Goal: Information Seeking & Learning: Learn about a topic

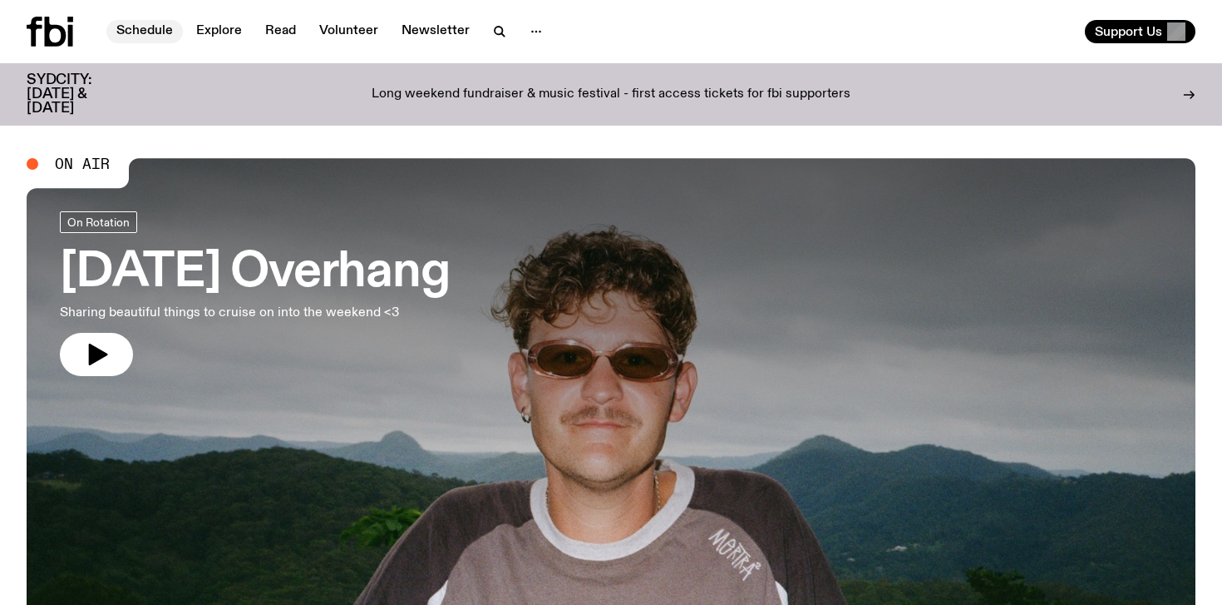
click at [147, 24] on link "Schedule" at bounding box center [144, 31] width 77 height 23
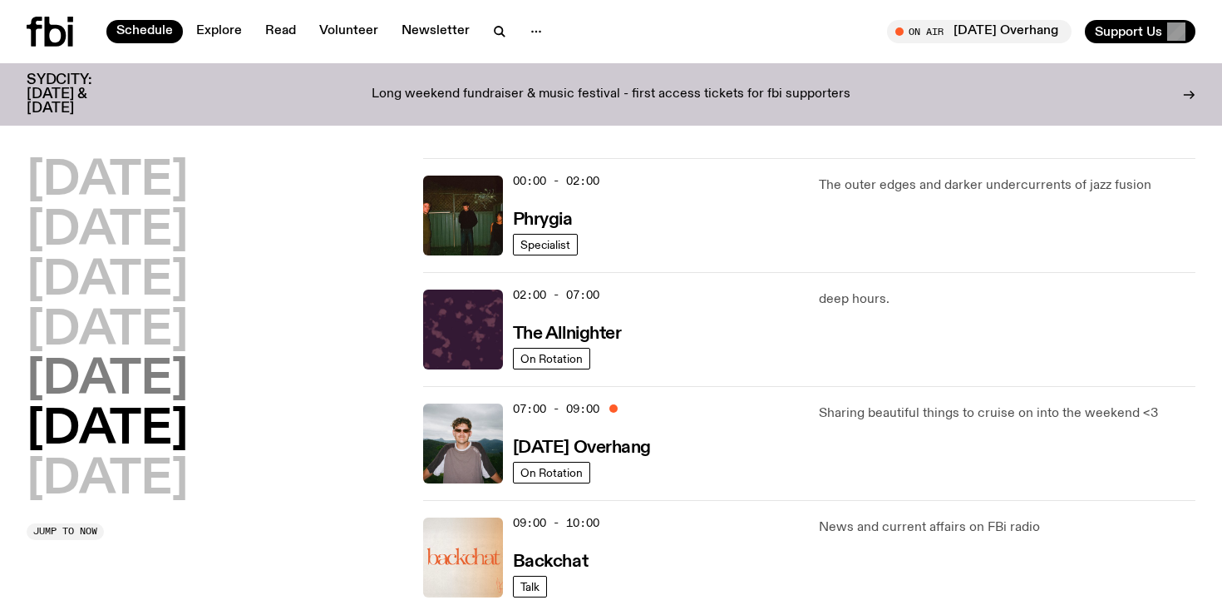
click at [136, 377] on h2 "[DATE]" at bounding box center [107, 380] width 161 height 47
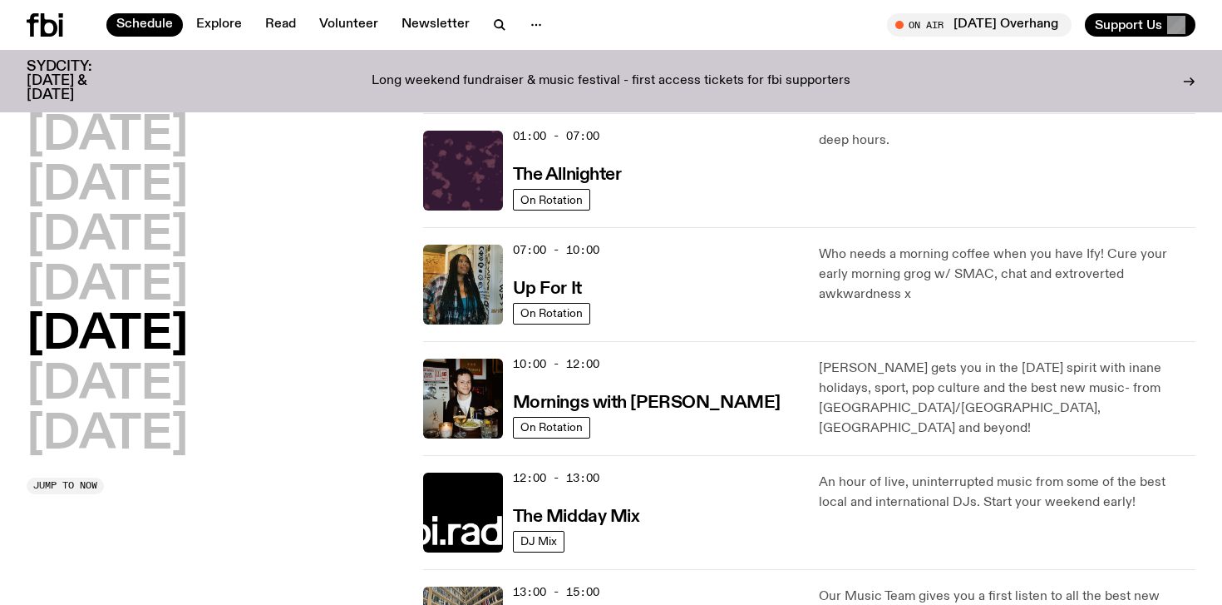
scroll to position [47, 0]
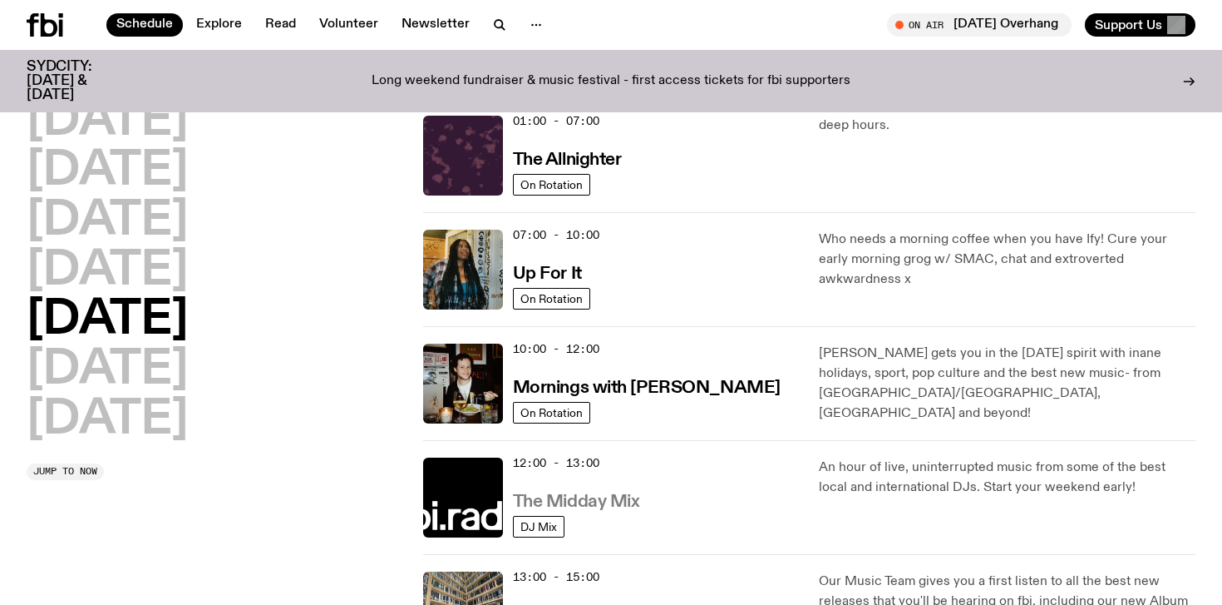
click at [586, 502] on h3 "The Midday Mix" at bounding box center [576, 501] width 127 height 17
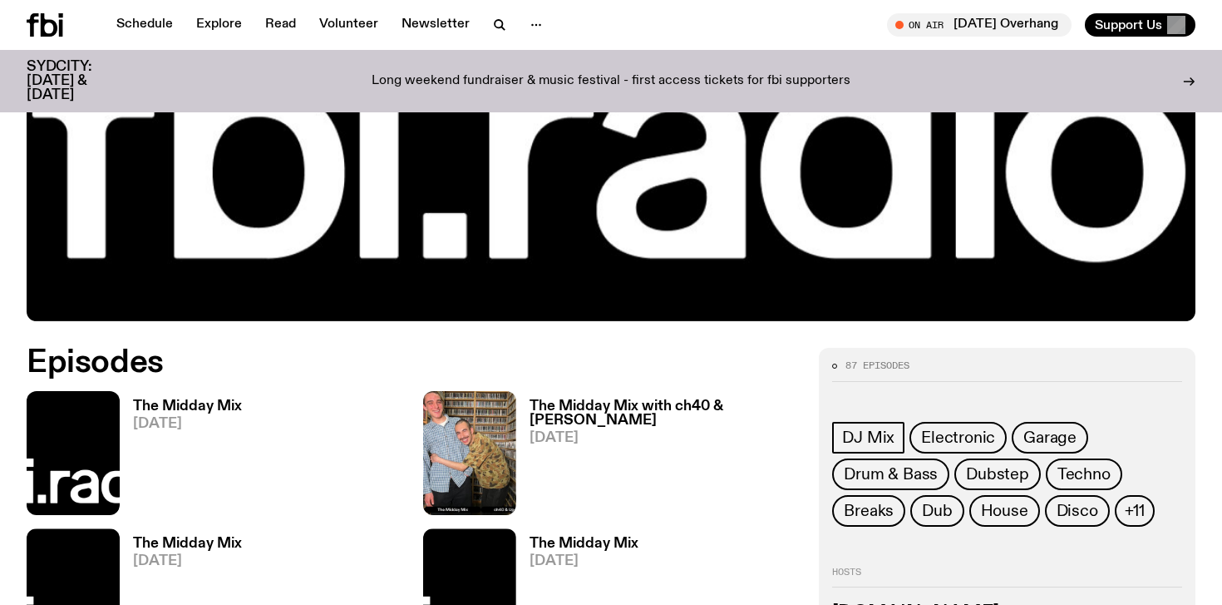
scroll to position [599, 0]
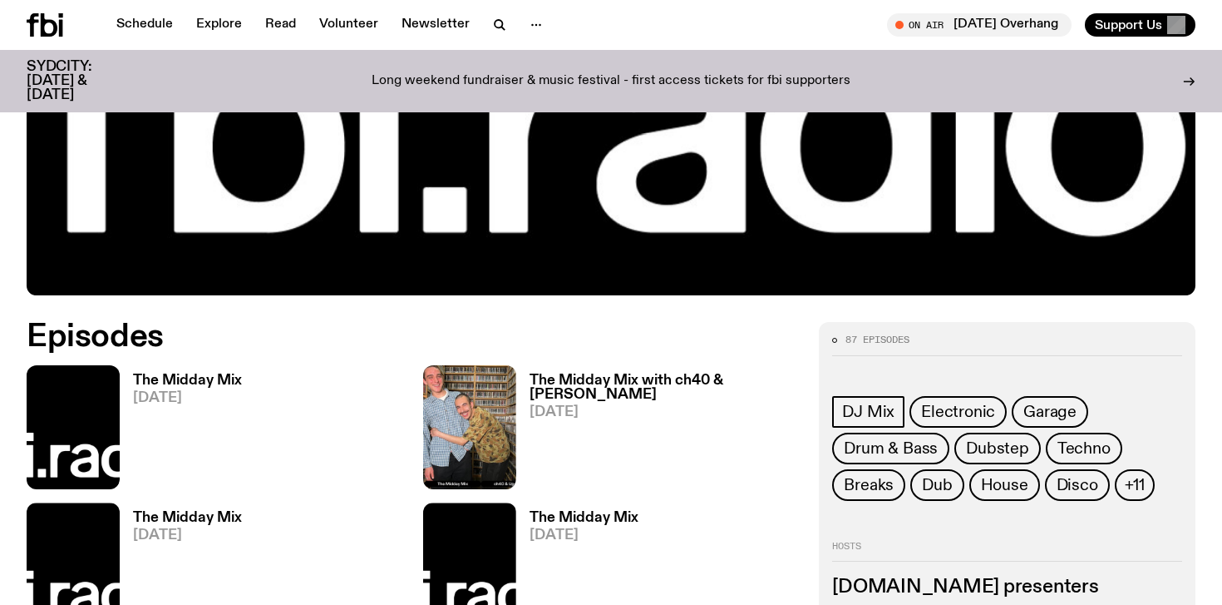
click at [220, 378] on h3 "The Midday Mix" at bounding box center [187, 380] width 109 height 14
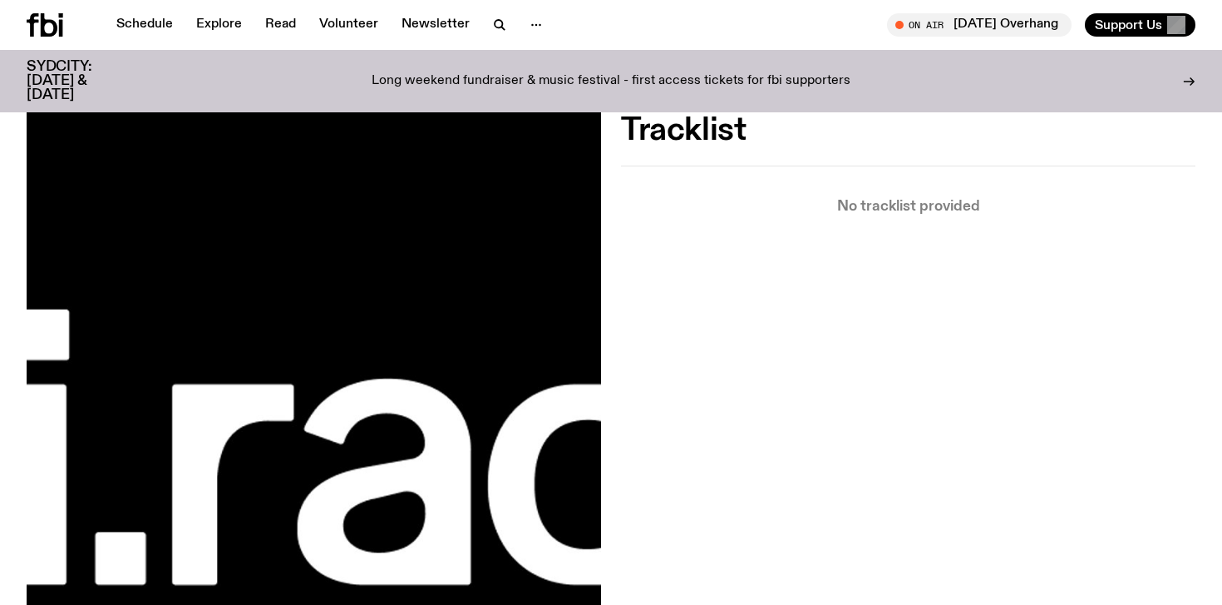
scroll to position [432, 0]
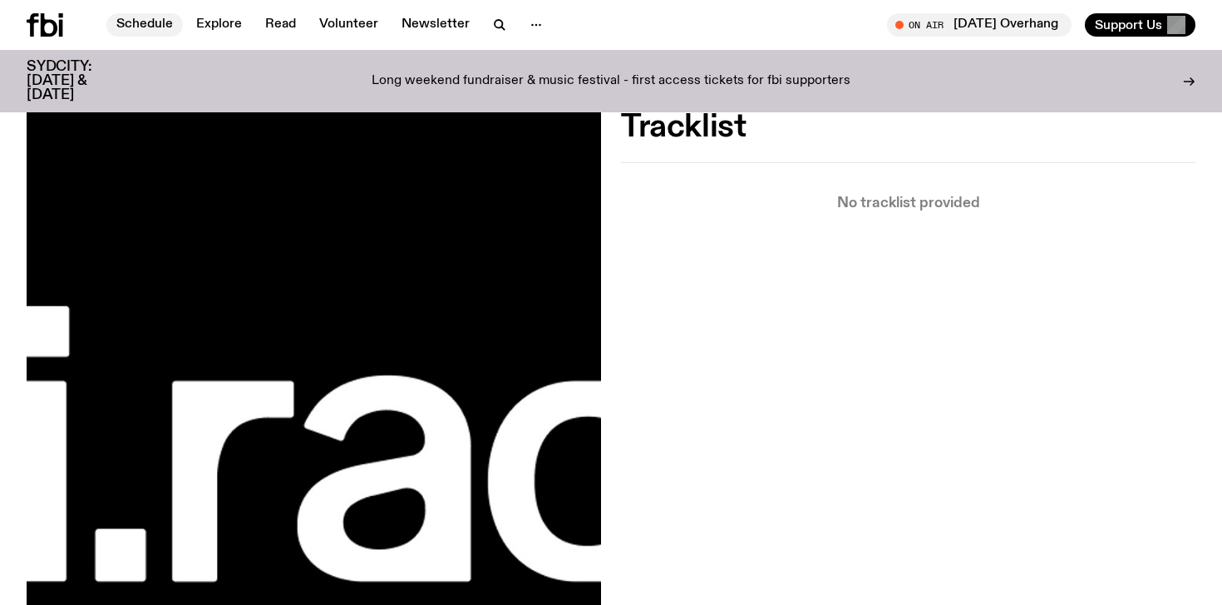
click at [147, 22] on link "Schedule" at bounding box center [144, 24] width 77 height 23
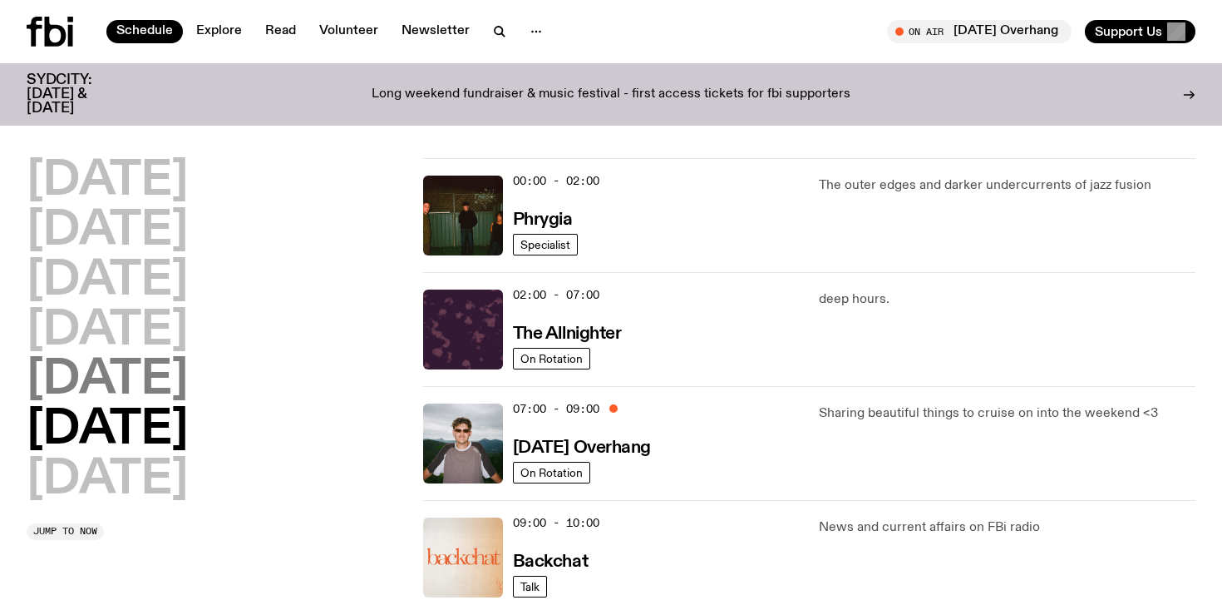
click at [126, 398] on h2 "[DATE]" at bounding box center [107, 380] width 161 height 47
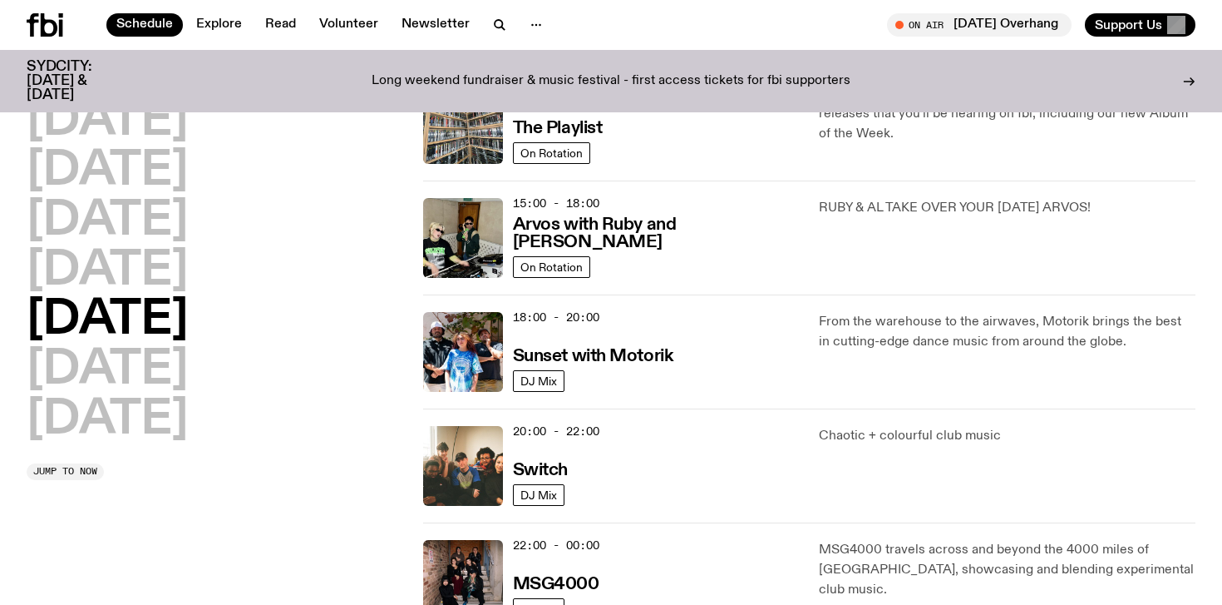
scroll to position [546, 0]
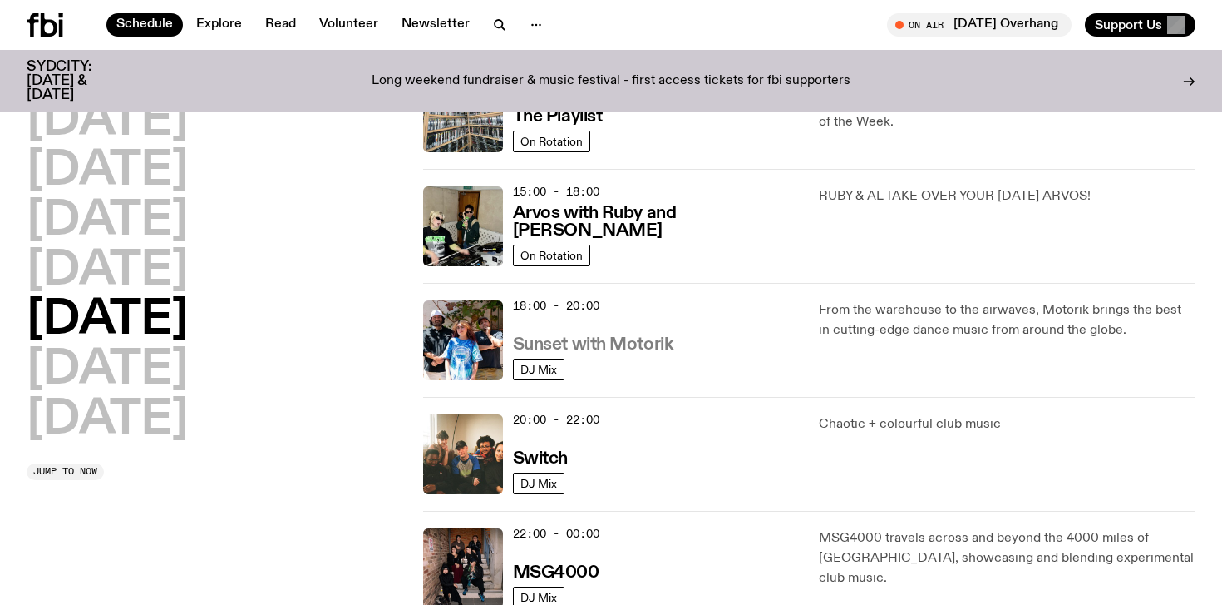
click at [618, 336] on h3 "Sunset with Motorik" at bounding box center [593, 344] width 160 height 17
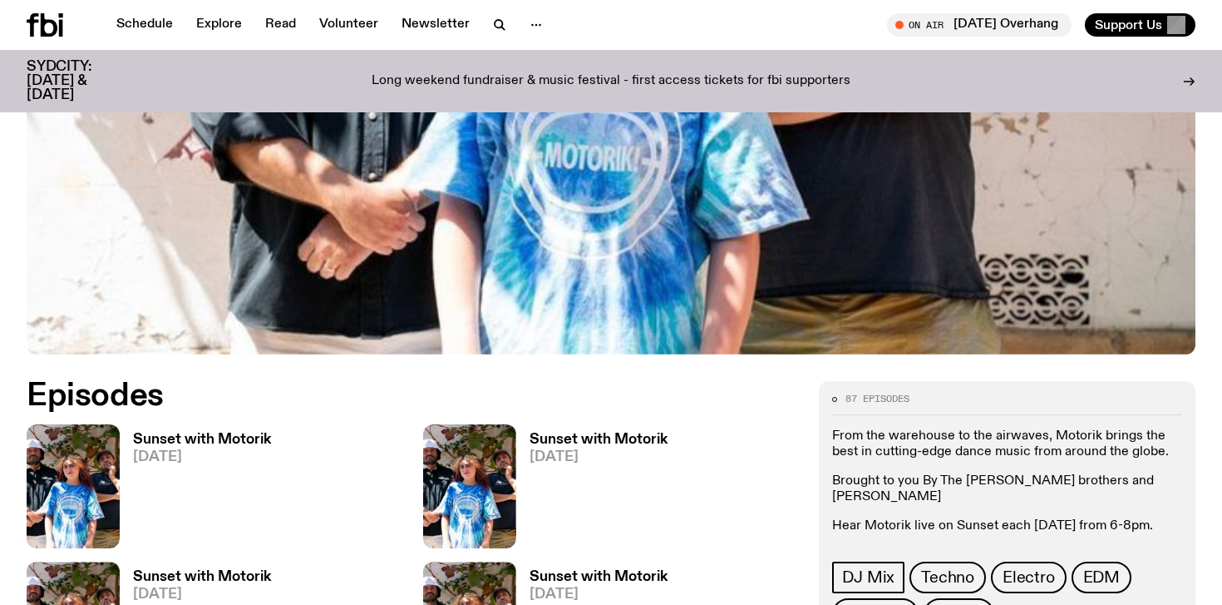
scroll to position [565, 0]
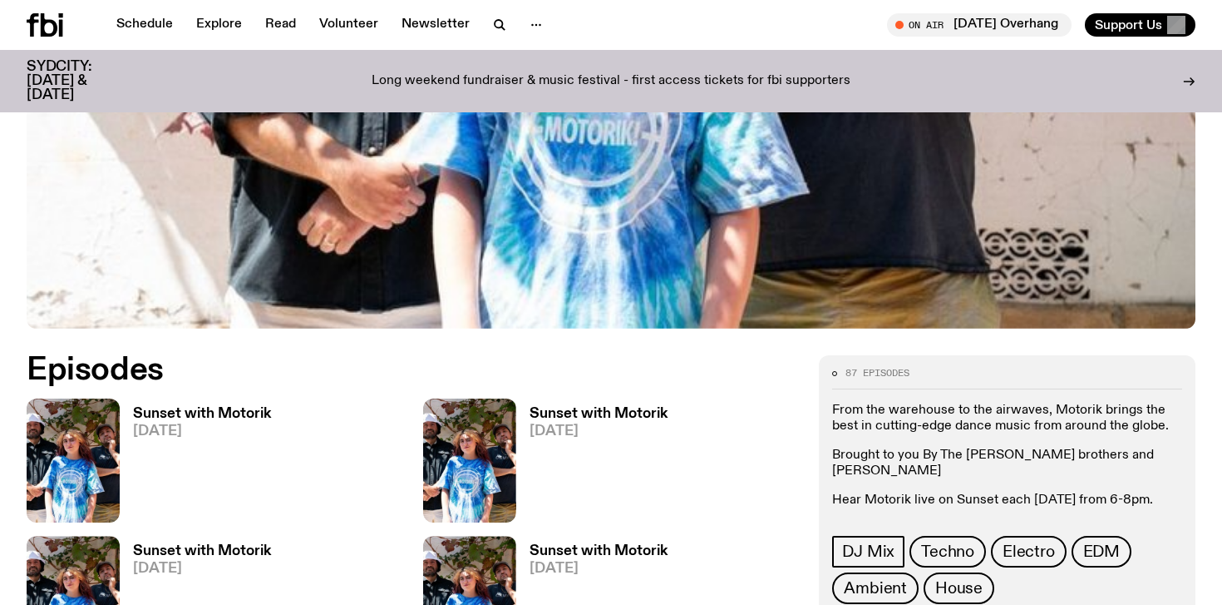
click at [250, 414] on h3 "Sunset with Motorik" at bounding box center [202, 414] width 138 height 14
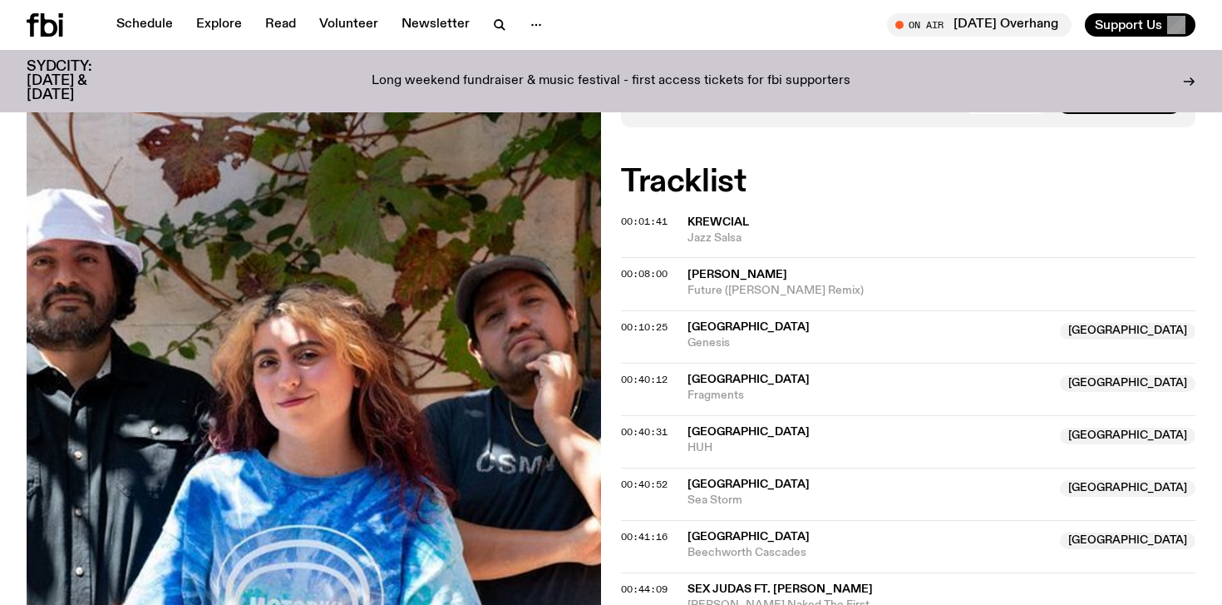
scroll to position [466, 0]
